Goal: Navigation & Orientation: Find specific page/section

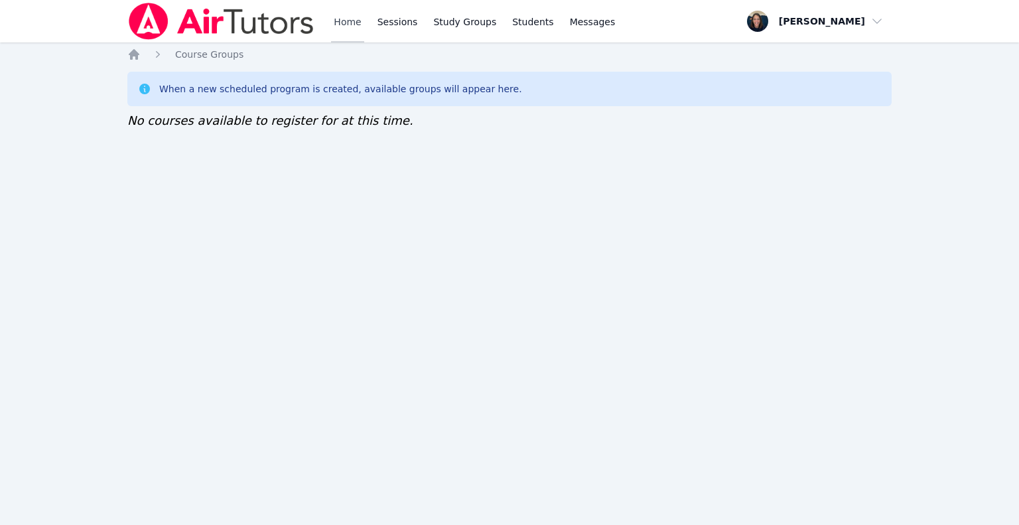
click at [334, 21] on link "Home" at bounding box center [347, 21] width 32 height 42
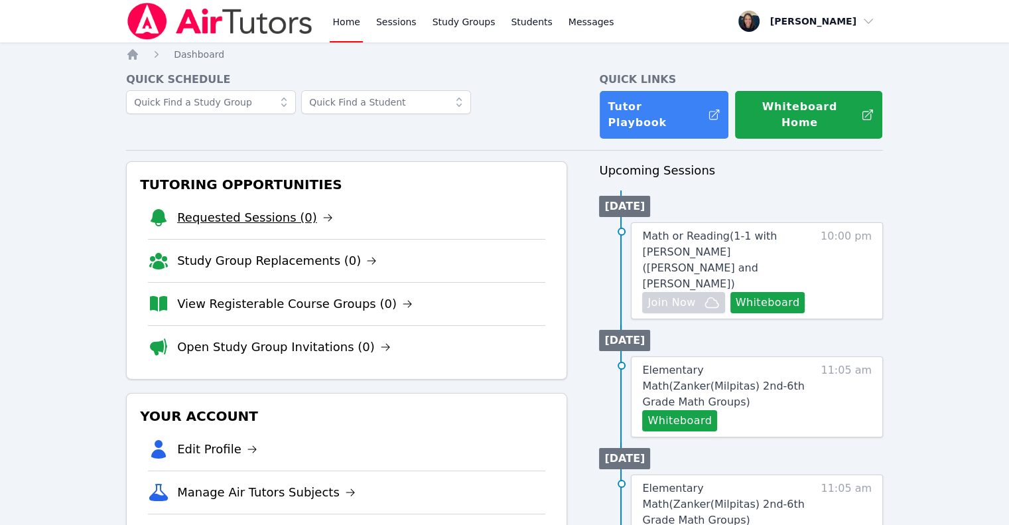
click at [285, 208] on link "Requested Sessions (0)" at bounding box center [255, 217] width 156 height 19
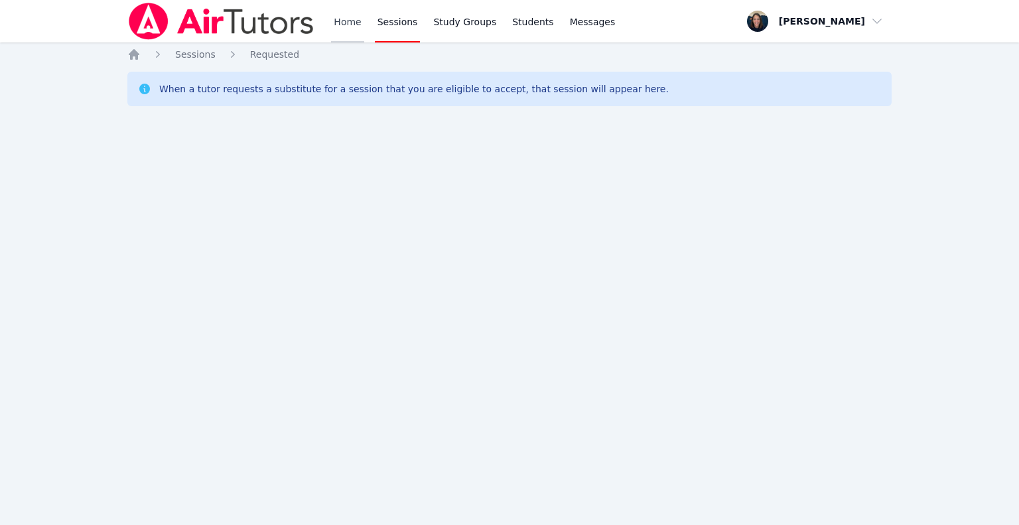
click at [353, 23] on link "Home" at bounding box center [347, 21] width 32 height 42
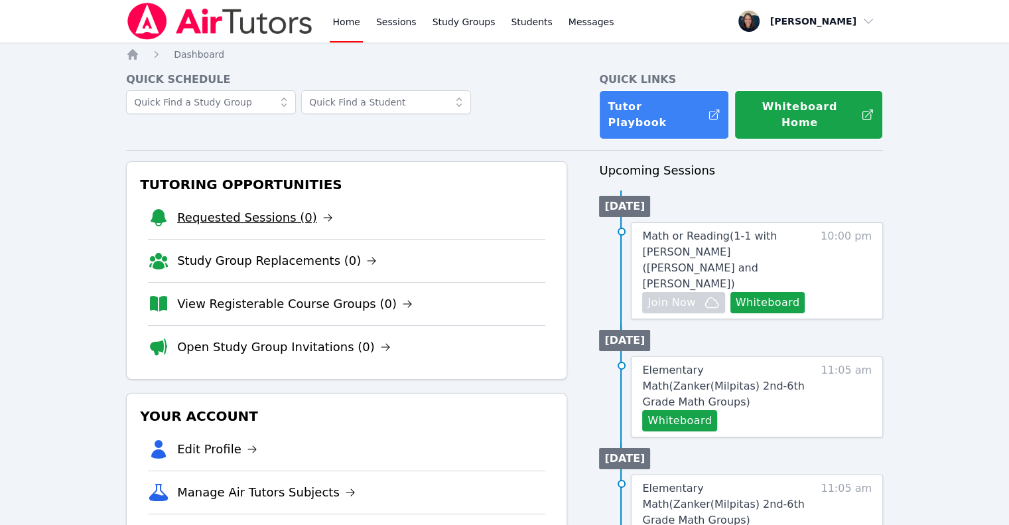
click at [296, 208] on link "Requested Sessions (0)" at bounding box center [255, 217] width 156 height 19
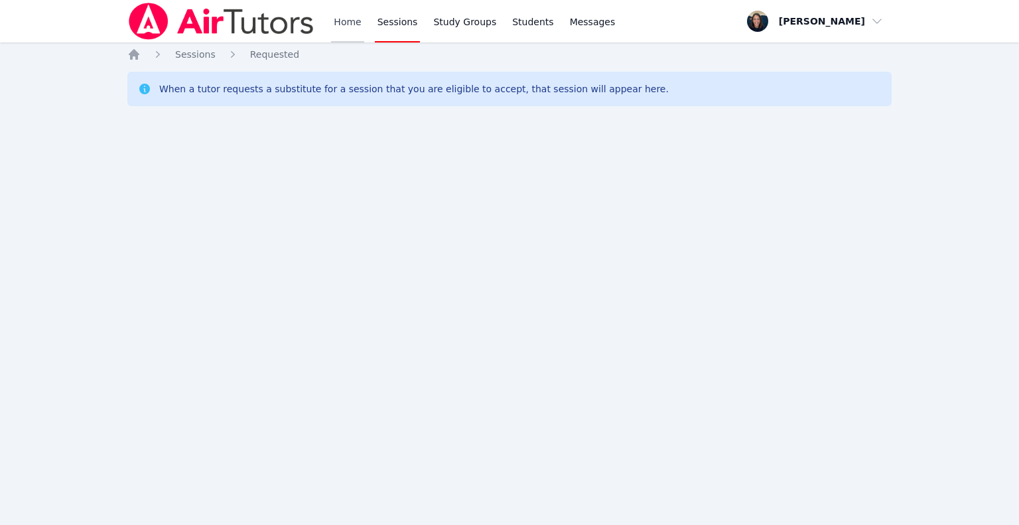
click at [349, 25] on link "Home" at bounding box center [347, 21] width 32 height 42
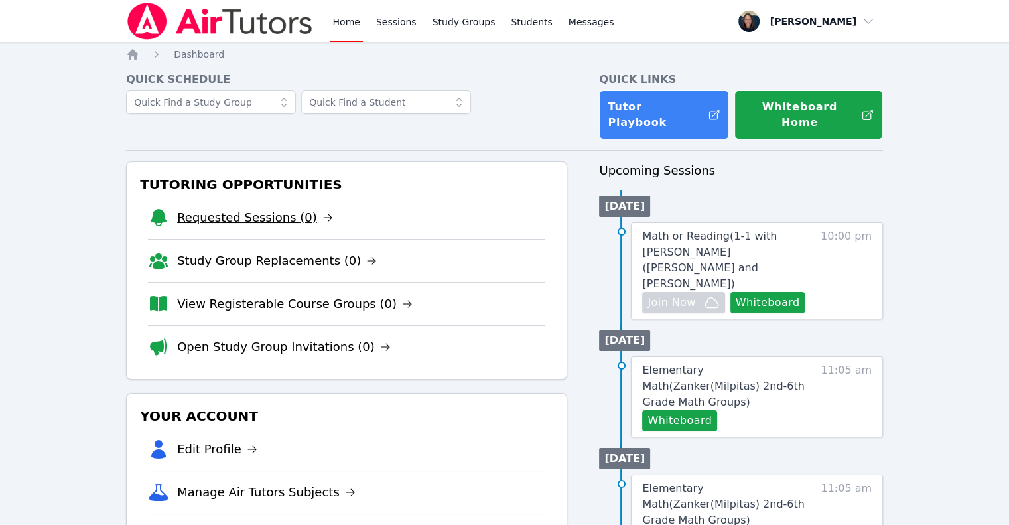
click at [247, 208] on link "Requested Sessions (0)" at bounding box center [255, 217] width 156 height 19
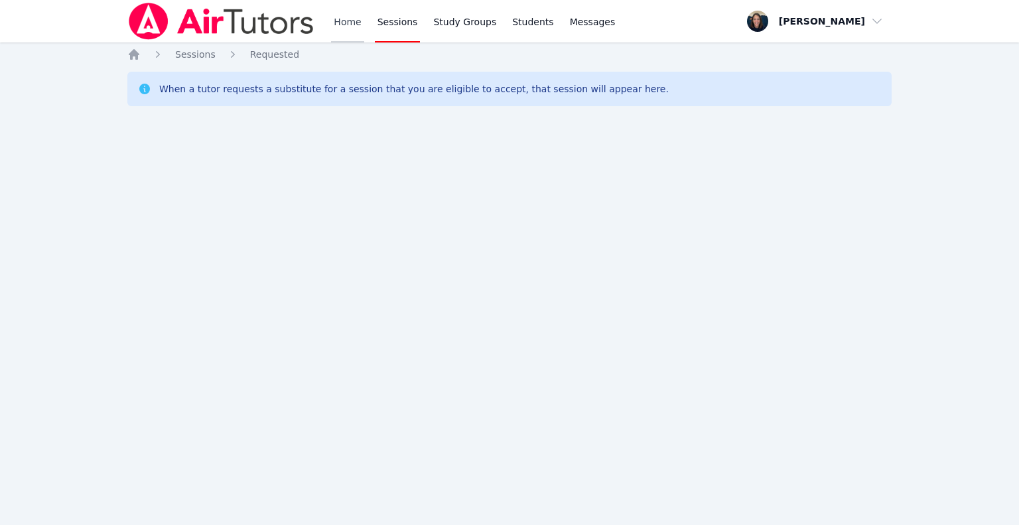
click at [351, 21] on link "Home" at bounding box center [347, 21] width 32 height 42
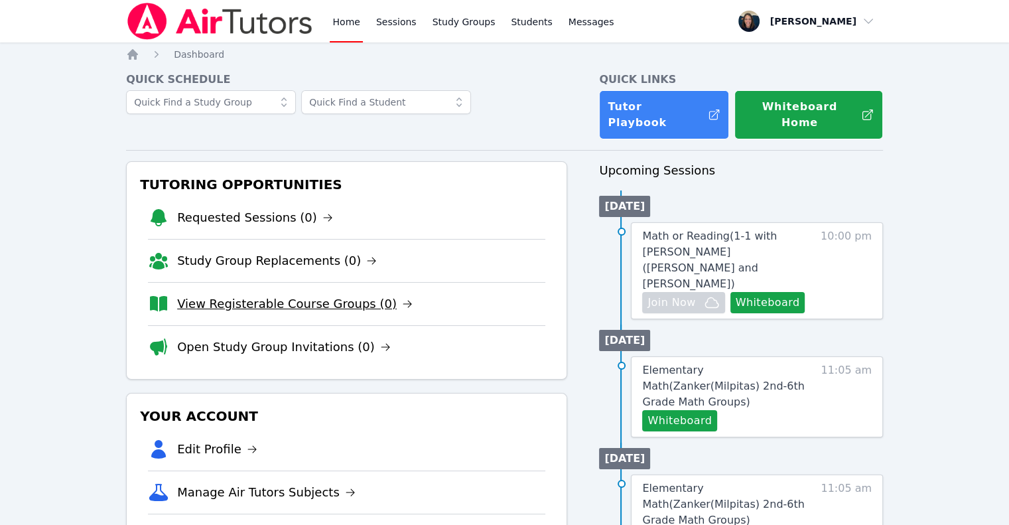
click at [328, 294] on link "View Registerable Course Groups (0)" at bounding box center [294, 303] width 235 height 19
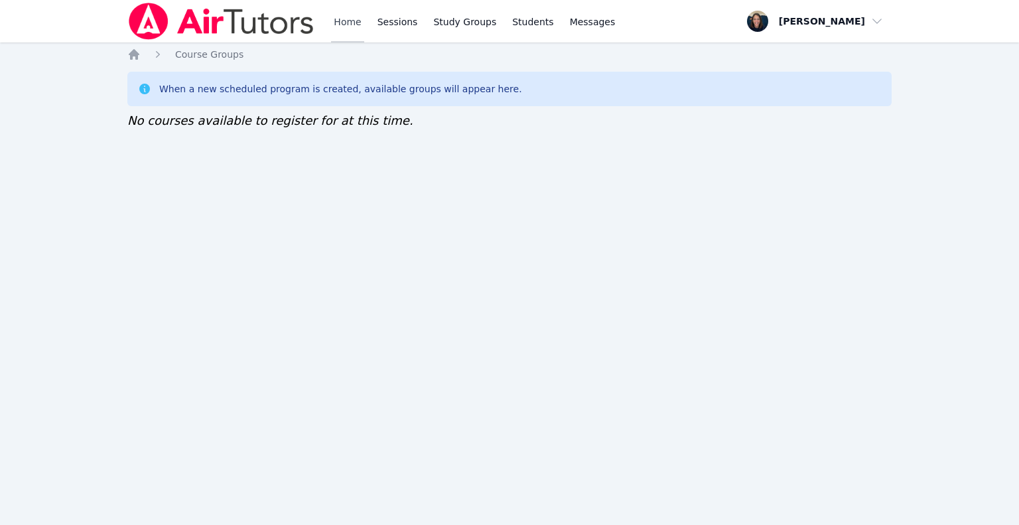
click at [344, 15] on link "Home" at bounding box center [347, 21] width 32 height 42
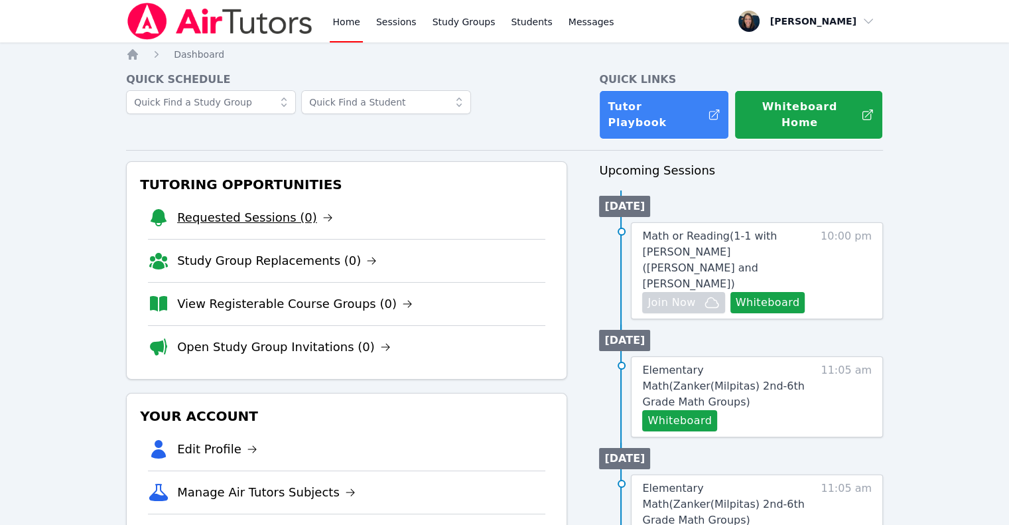
click at [278, 208] on link "Requested Sessions (0)" at bounding box center [255, 217] width 156 height 19
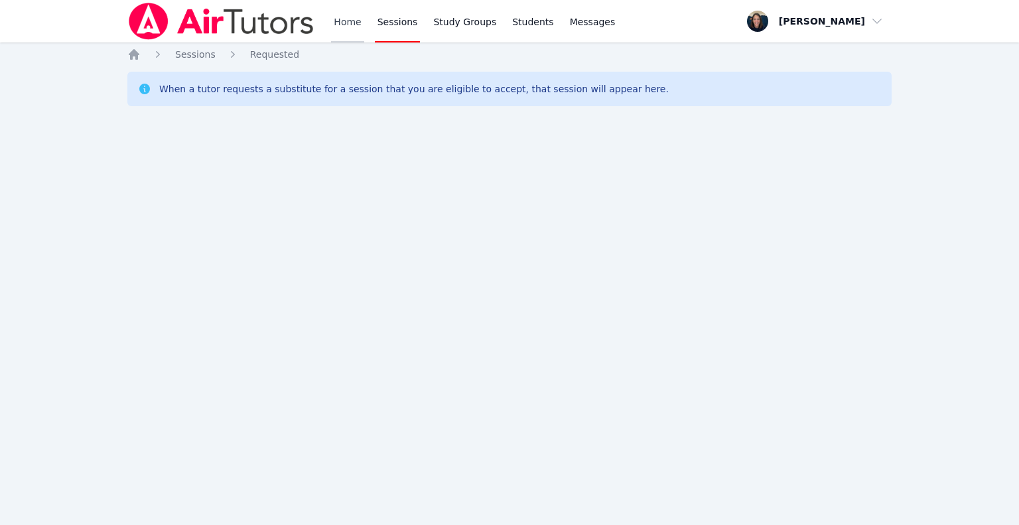
click at [350, 21] on link "Home" at bounding box center [347, 21] width 32 height 42
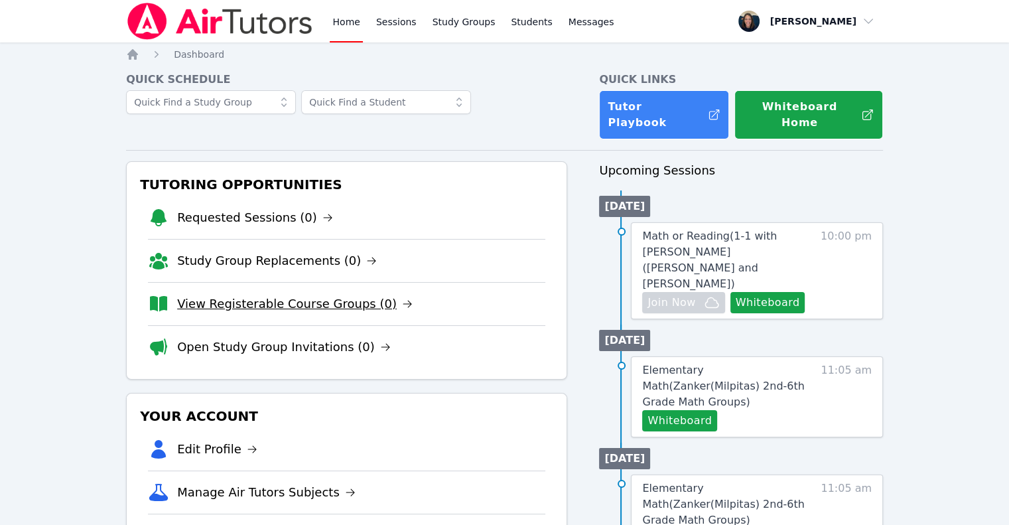
click at [275, 294] on link "View Registerable Course Groups (0)" at bounding box center [294, 303] width 235 height 19
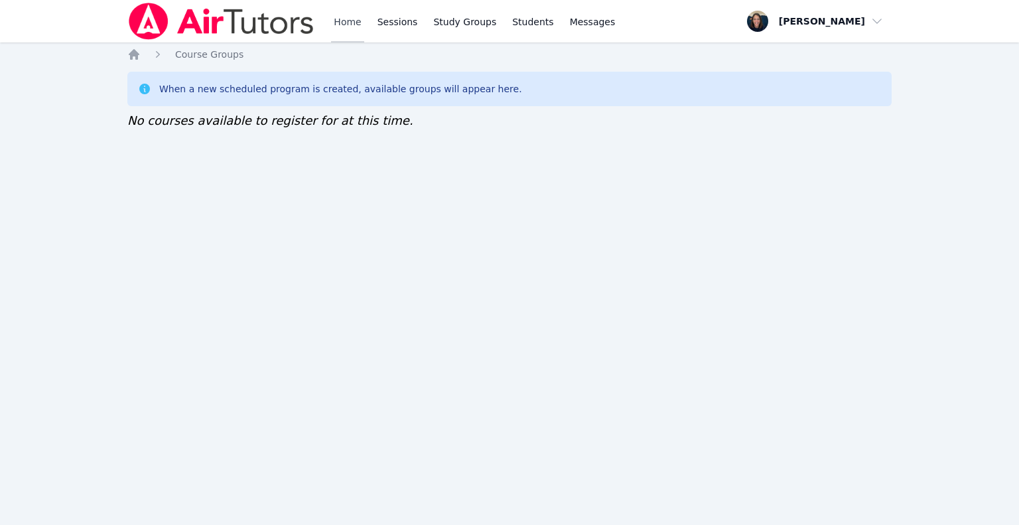
click at [345, 38] on link "Home" at bounding box center [347, 21] width 32 height 42
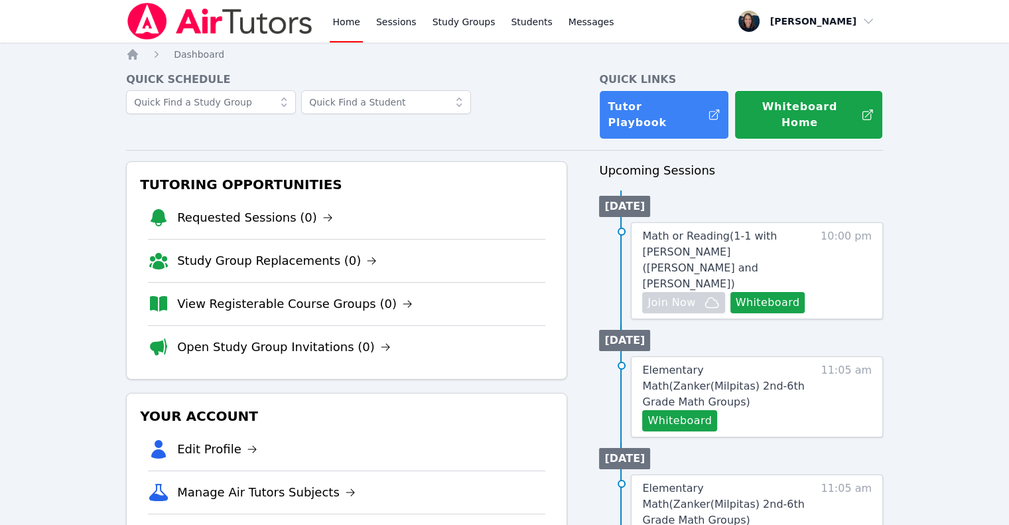
click at [326, 25] on div "Home Sessions Study Groups Students Messages" at bounding box center [371, 21] width 490 height 42
click at [388, 19] on link "Sessions" at bounding box center [396, 21] width 46 height 42
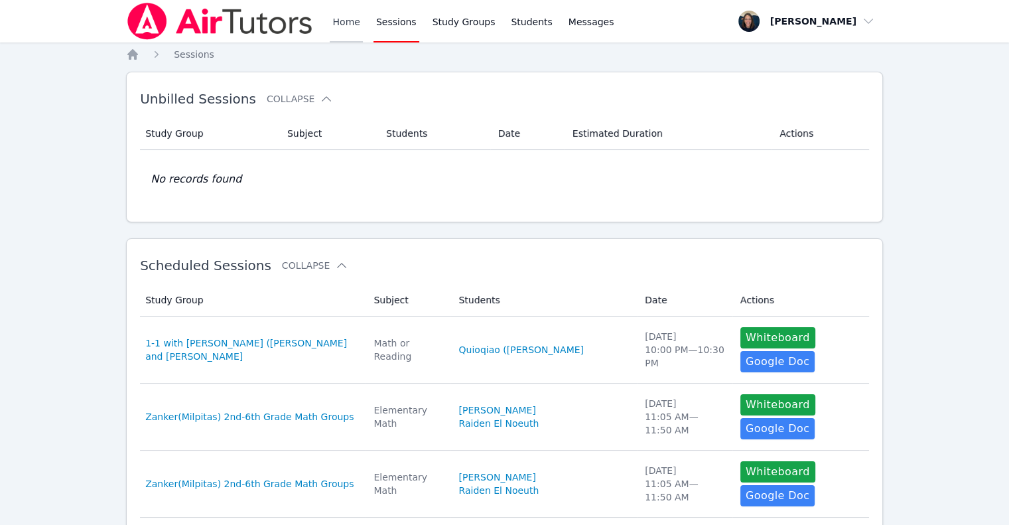
click at [360, 21] on link "Home" at bounding box center [346, 21] width 32 height 42
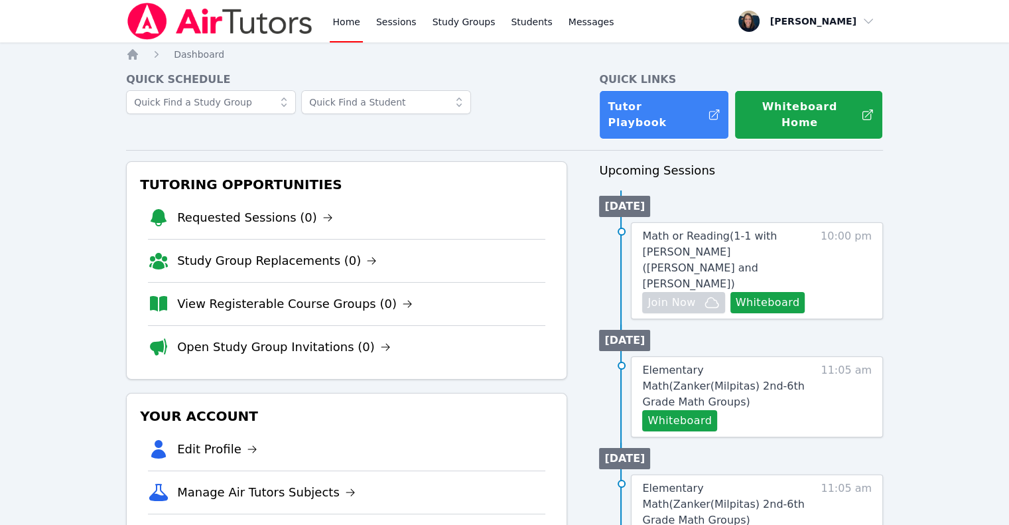
click at [360, 21] on link "Home" at bounding box center [346, 21] width 32 height 42
